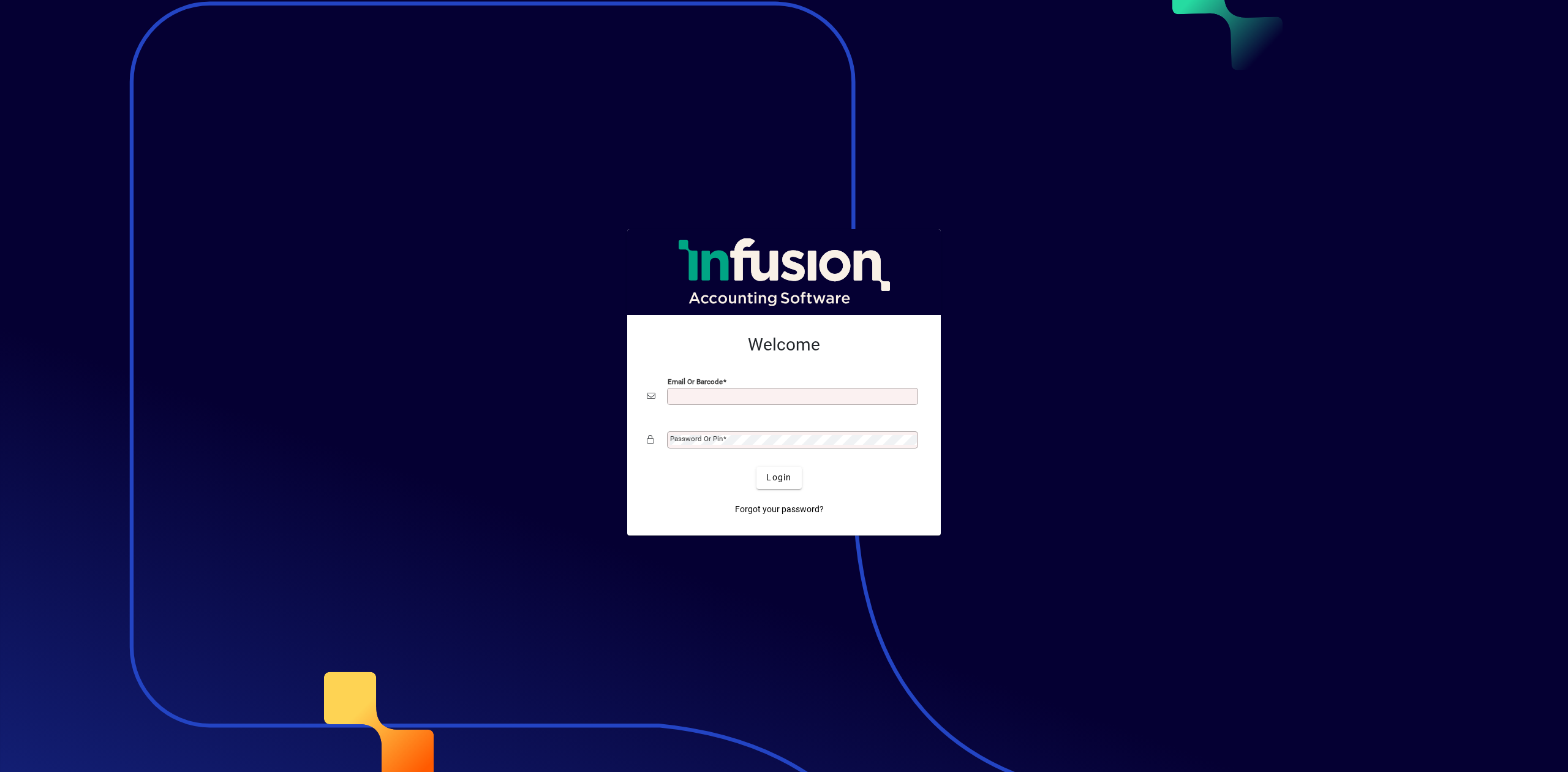
click at [743, 402] on div "Email or Barcode" at bounding box center [792, 396] width 251 height 17
click at [751, 399] on input "Email or Barcode" at bounding box center [793, 396] width 247 height 10
type input "**********"
click at [760, 430] on div "Password or Pin" at bounding box center [783, 440] width 274 height 23
